Goal: Find specific page/section

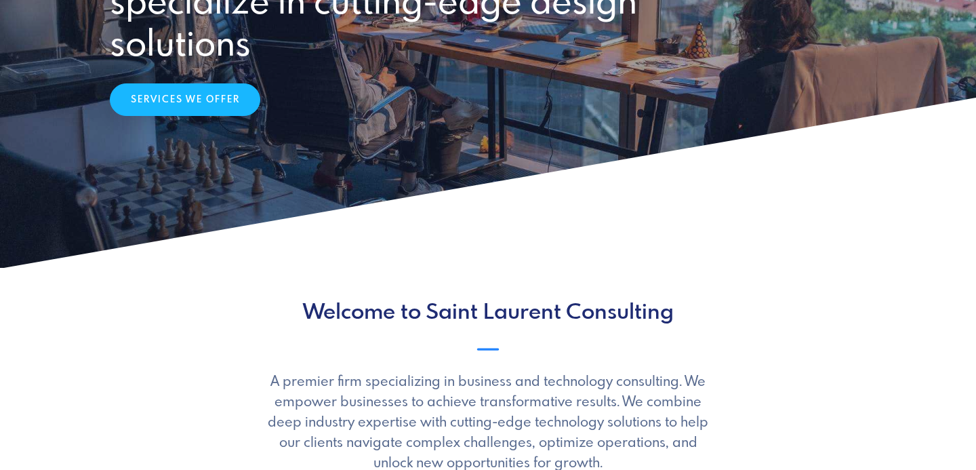
scroll to position [279, 0]
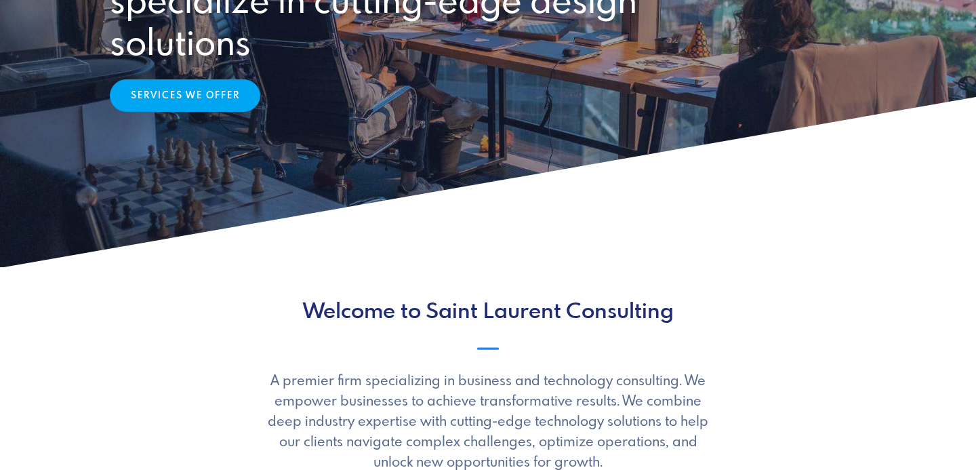
click at [216, 100] on link "Services We Offer" at bounding box center [185, 95] width 151 height 33
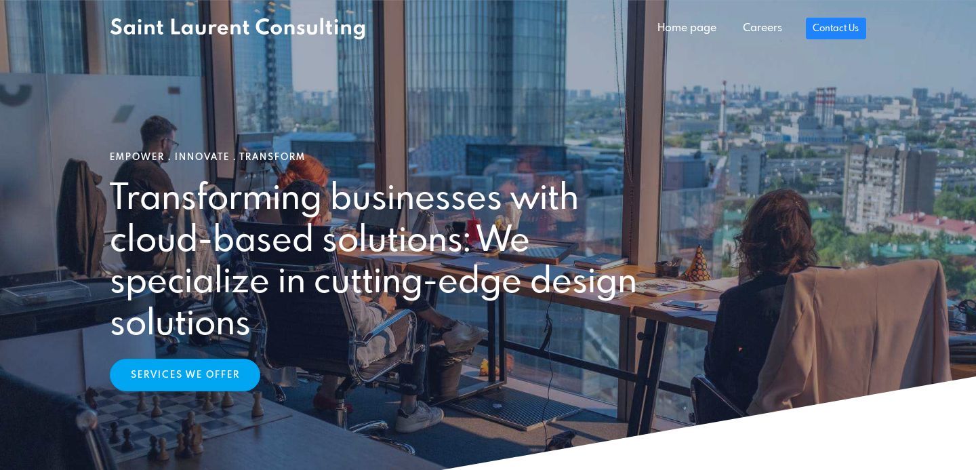
click at [220, 377] on link "Services We Offer" at bounding box center [185, 375] width 151 height 33
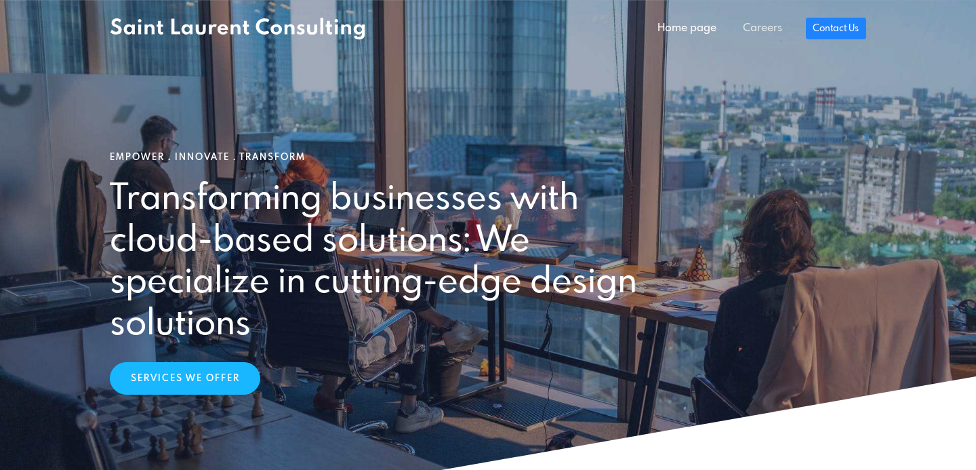
click at [770, 24] on link "Careers" at bounding box center [762, 28] width 65 height 27
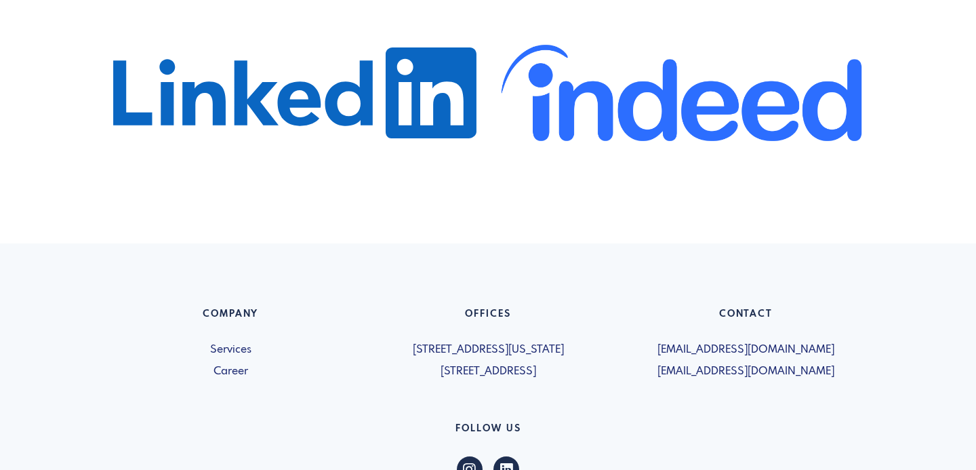
scroll to position [814, 0]
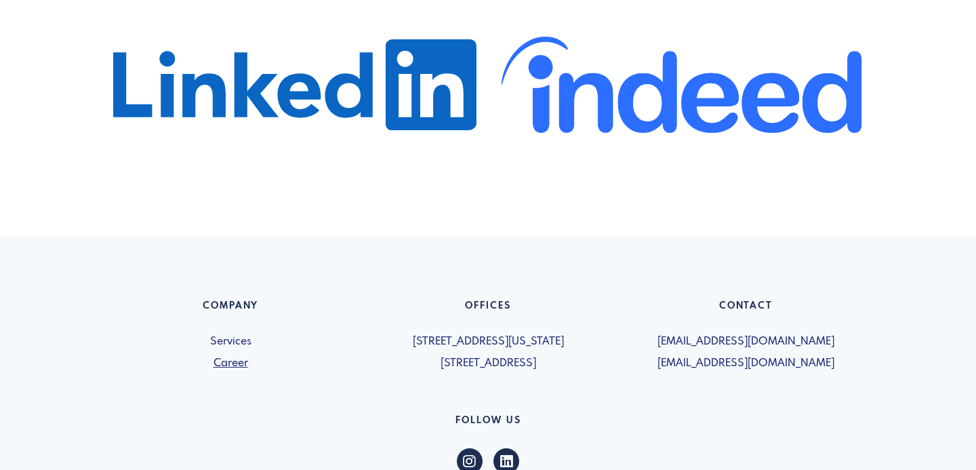
click at [238, 363] on link "Career" at bounding box center [230, 363] width 241 height 16
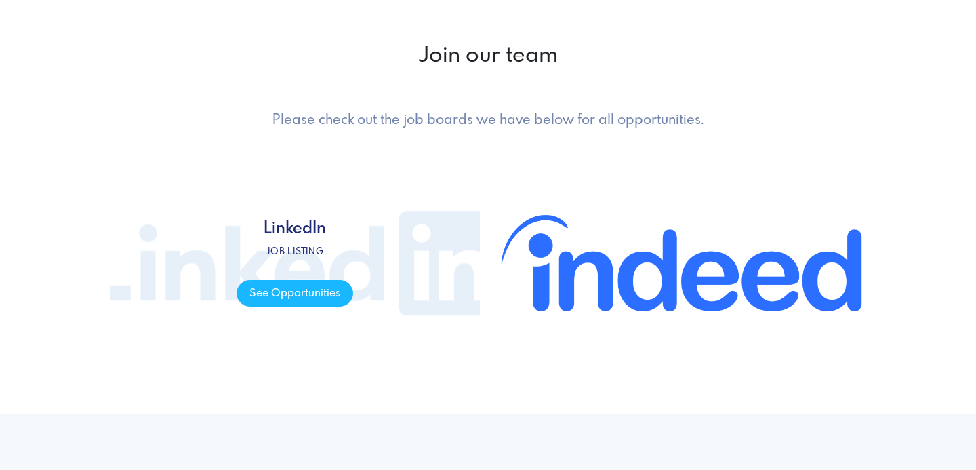
scroll to position [636, 0]
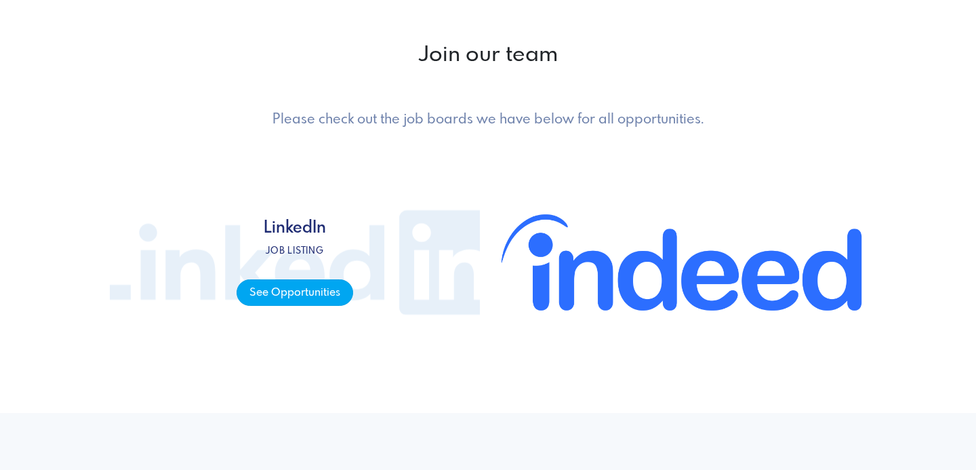
click at [293, 292] on span "See Opportunities" at bounding box center [295, 292] width 116 height 26
